Goal: Information Seeking & Learning: Learn about a topic

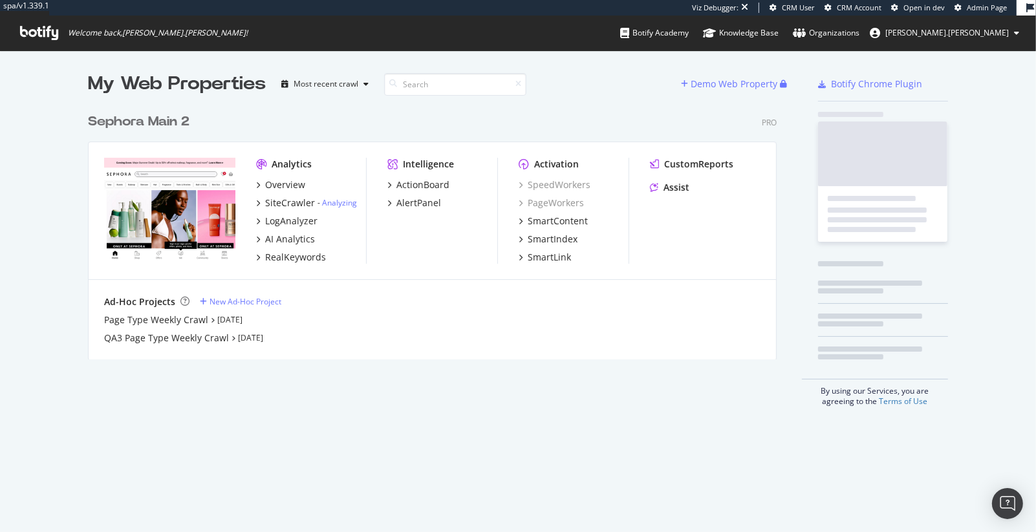
scroll to position [263, 699]
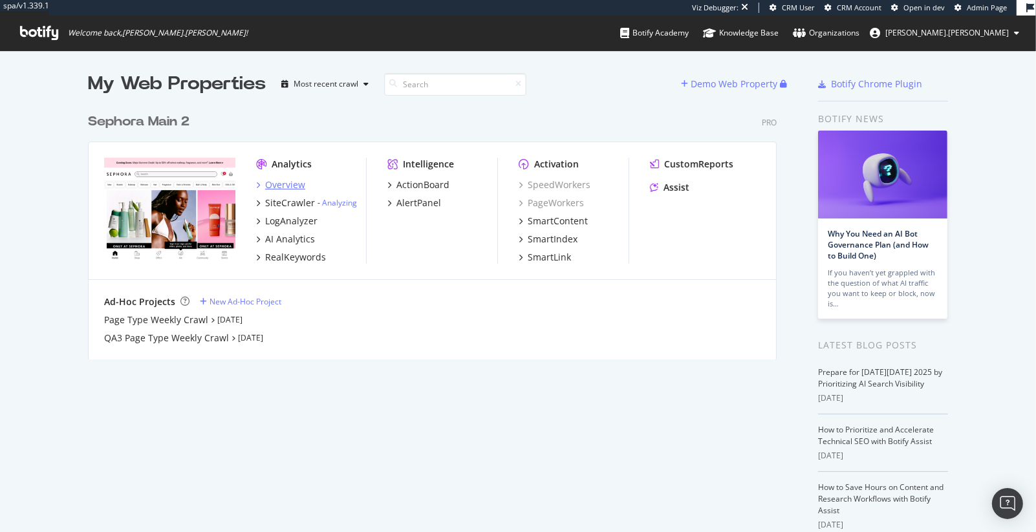
click at [276, 182] on div "Overview" at bounding box center [285, 184] width 40 height 13
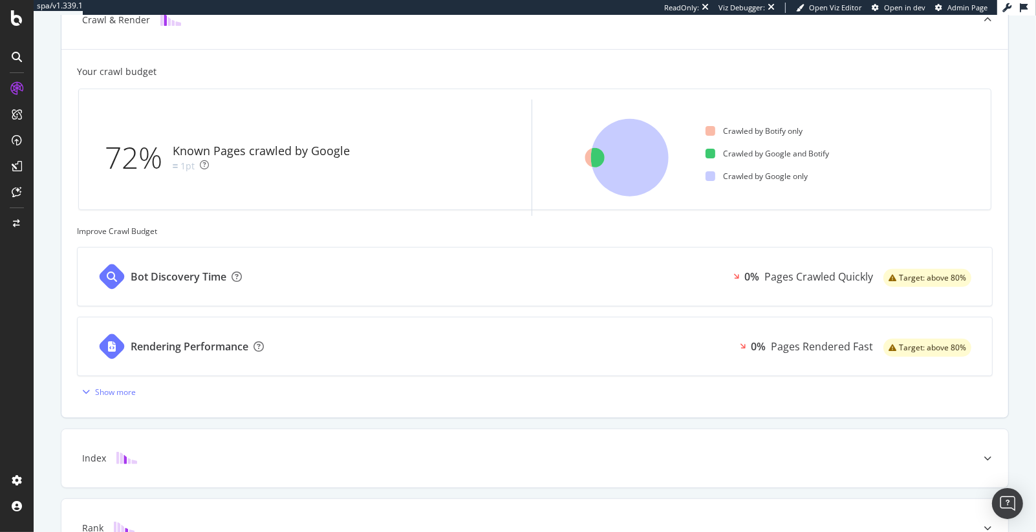
scroll to position [380, 0]
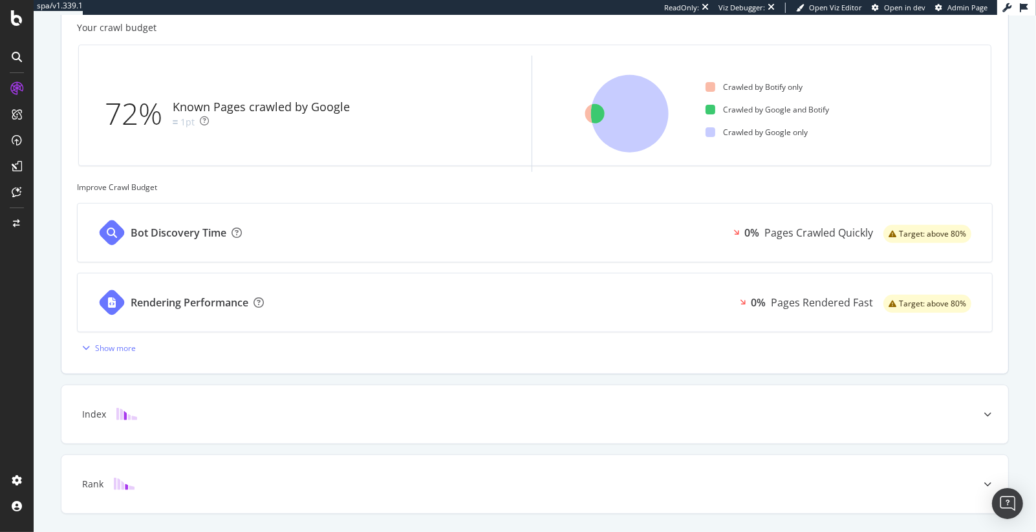
click at [785, 232] on div "Pages Crawled Quickly" at bounding box center [818, 233] width 109 height 15
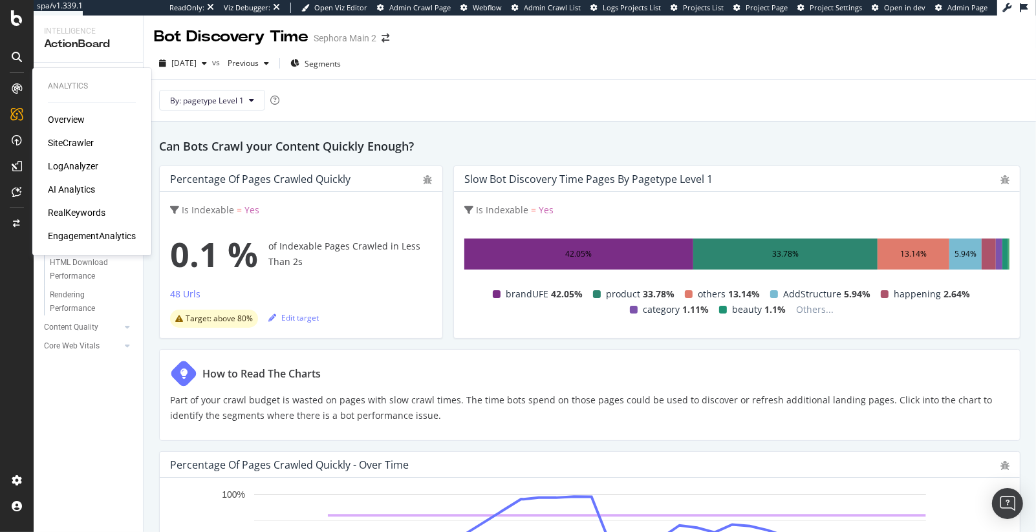
click at [63, 121] on div "Overview" at bounding box center [66, 119] width 37 height 13
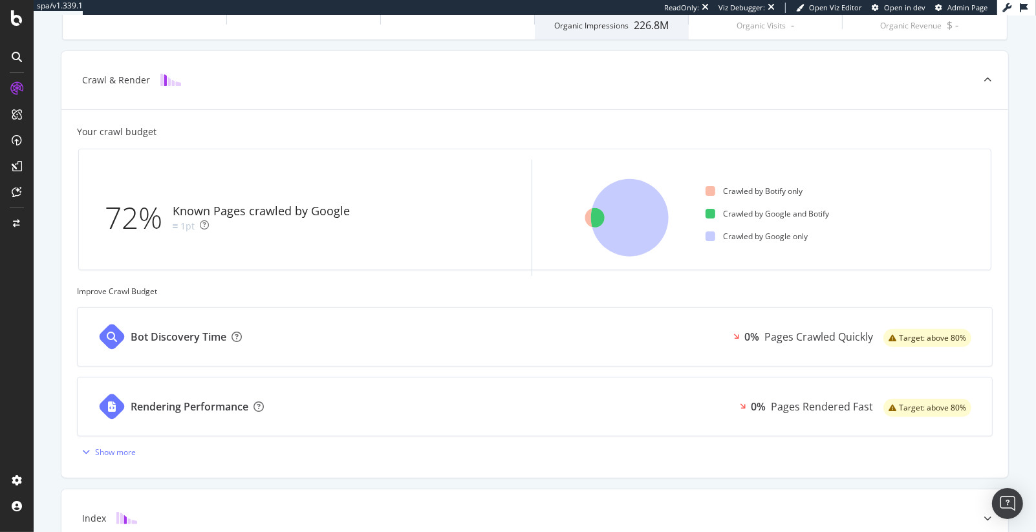
scroll to position [414, 0]
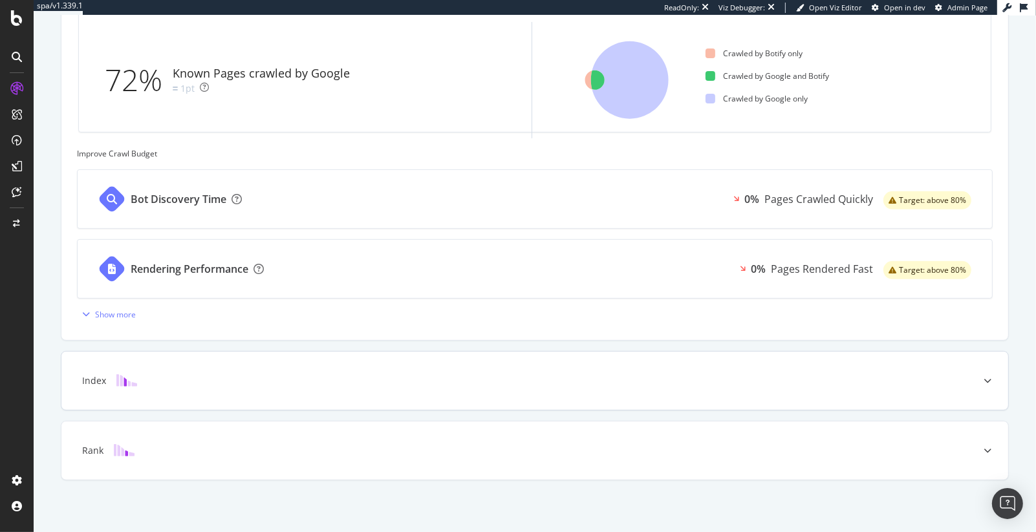
click at [556, 376] on div "Index" at bounding box center [515, 380] width 896 height 13
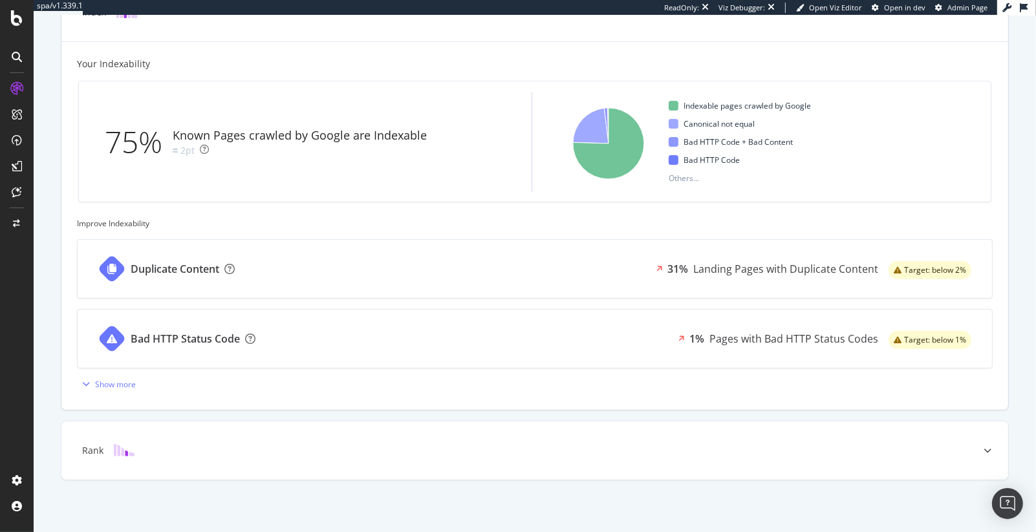
scroll to position [0, 0]
